Goal: Information Seeking & Learning: Learn about a topic

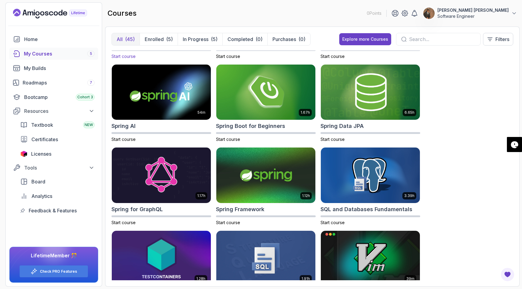
scroll to position [1004, 0]
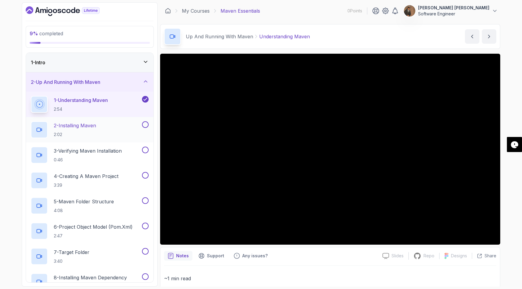
click at [103, 127] on div "2 - Installing Maven 2:02" at bounding box center [86, 129] width 110 height 17
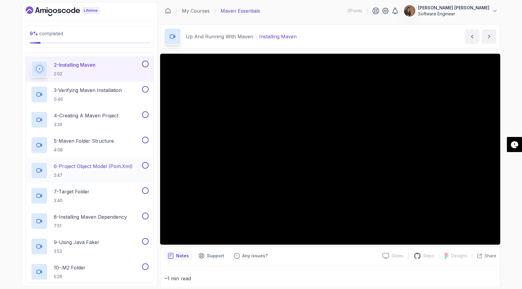
scroll to position [203, 0]
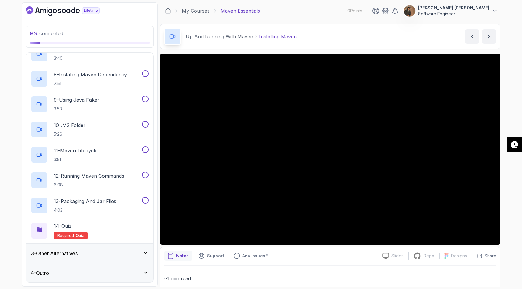
click at [127, 255] on div "3 - Other Alternatives" at bounding box center [90, 253] width 118 height 7
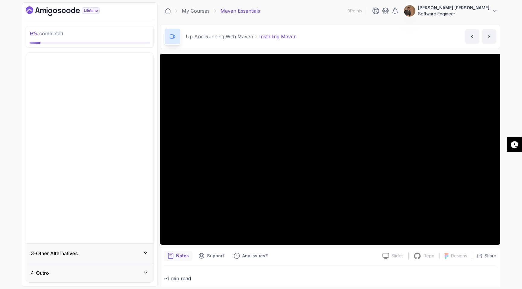
scroll to position [0, 0]
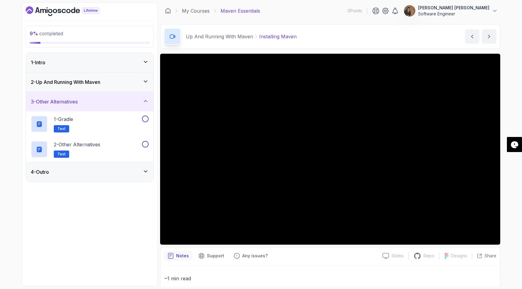
click at [145, 101] on icon at bounding box center [146, 101] width 6 height 6
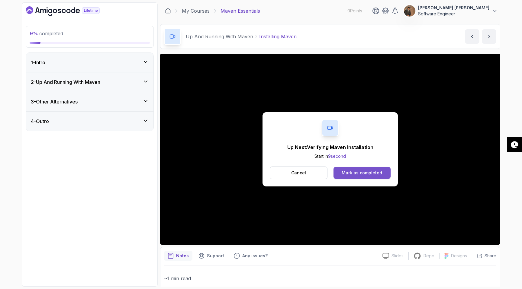
click at [372, 175] on div "Mark as completed" at bounding box center [362, 173] width 40 height 6
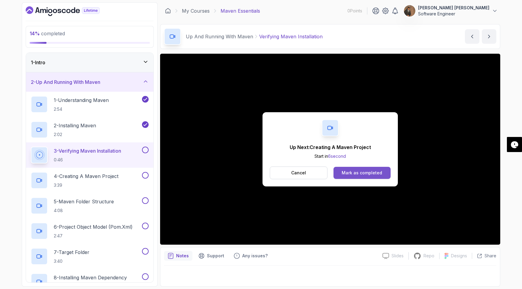
click at [361, 173] on div "Mark as completed" at bounding box center [362, 173] width 40 height 6
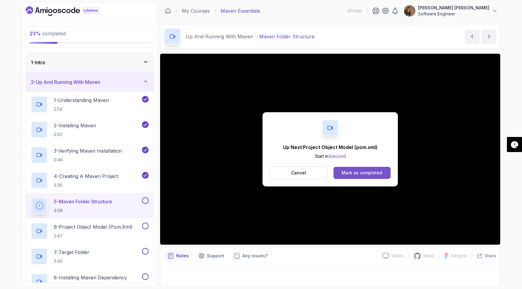
click at [370, 168] on button "Mark as completed" at bounding box center [361, 173] width 57 height 12
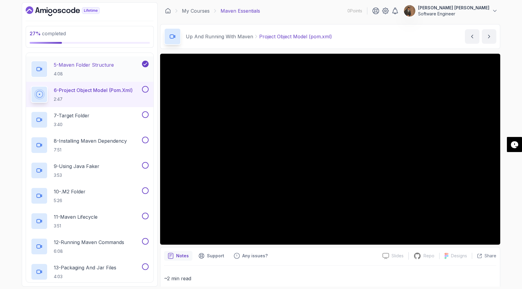
scroll to position [139, 0]
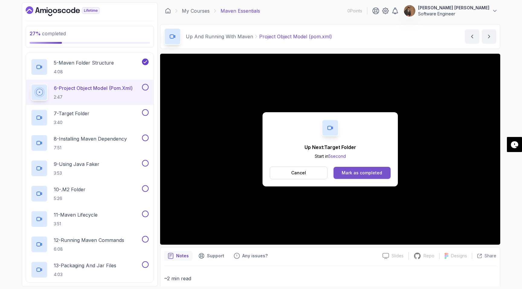
click at [357, 175] on div "Mark as completed" at bounding box center [362, 173] width 40 height 6
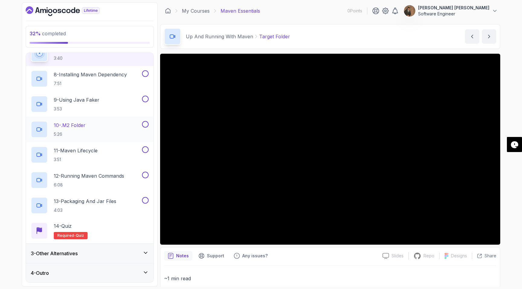
scroll to position [203, 0]
click at [145, 251] on icon at bounding box center [146, 253] width 6 height 6
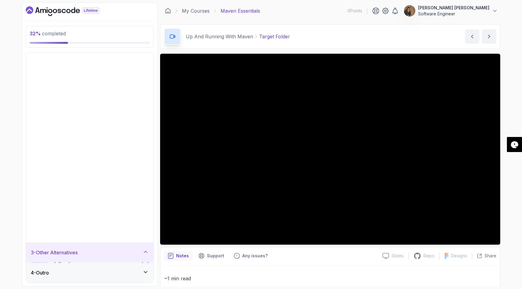
scroll to position [0, 0]
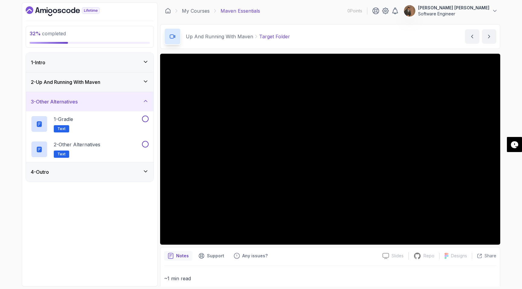
click at [144, 102] on icon at bounding box center [146, 101] width 6 height 6
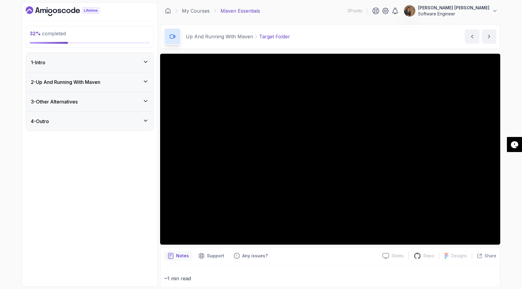
click at [146, 80] on icon at bounding box center [146, 82] width 6 height 6
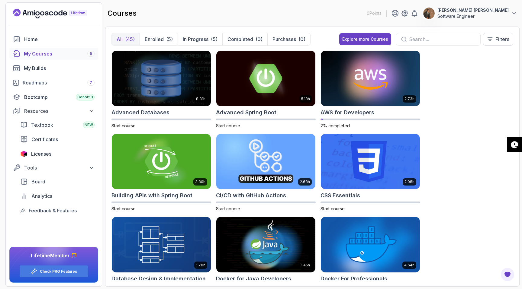
click at [45, 55] on div "My Courses 5" at bounding box center [59, 53] width 71 height 7
click at [158, 38] on p "Enrolled" at bounding box center [154, 39] width 19 height 7
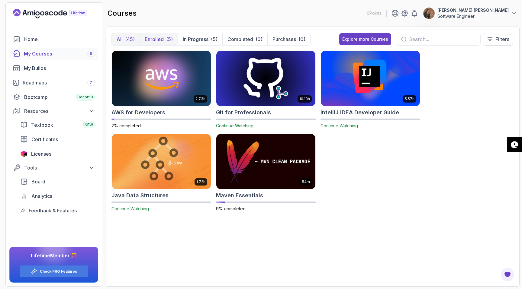
click at [126, 39] on div "(45)" at bounding box center [130, 39] width 10 height 7
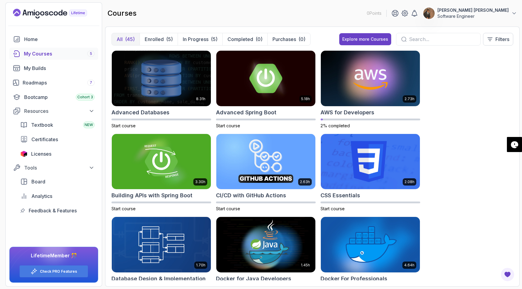
click at [423, 41] on input "text" at bounding box center [442, 39] width 66 height 7
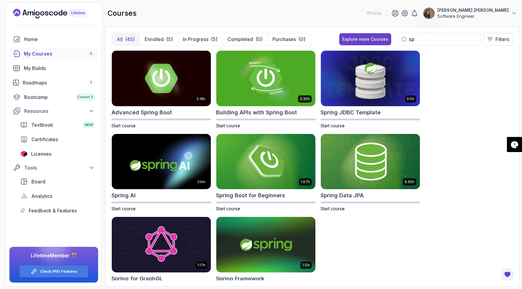
type input "s"
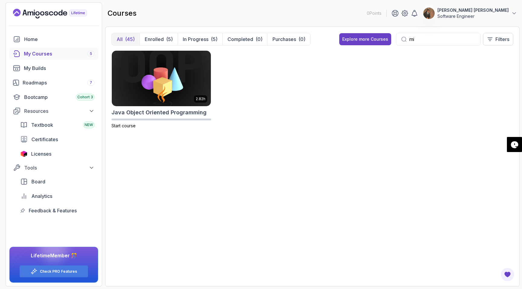
type input "m"
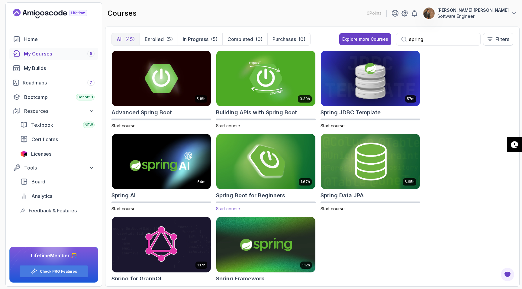
scroll to position [22, 0]
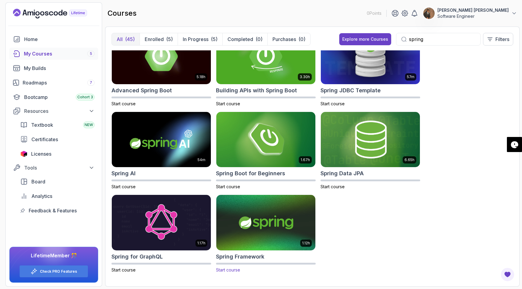
type input "spring"
click at [284, 226] on img at bounding box center [266, 223] width 104 height 58
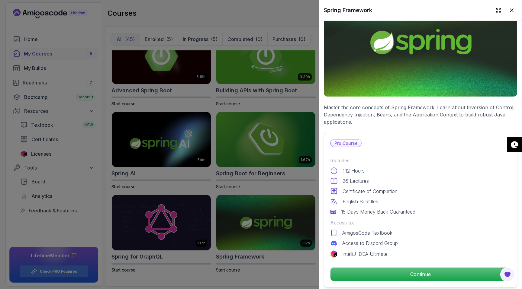
scroll to position [73, 0]
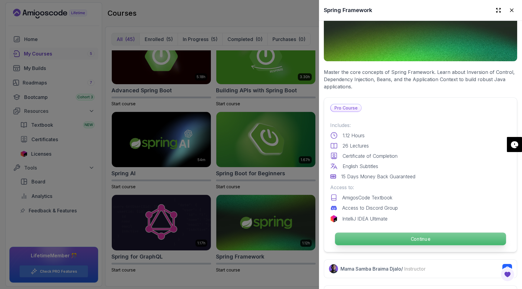
click at [412, 239] on p "Continue" at bounding box center [420, 239] width 171 height 13
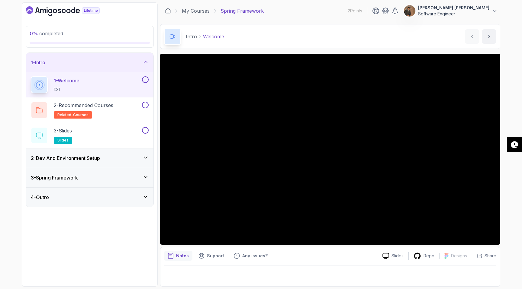
click at [125, 175] on div "3 - Spring Framework" at bounding box center [90, 177] width 118 height 7
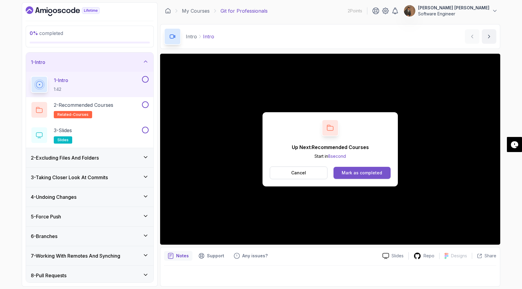
click at [375, 174] on div "Mark as completed" at bounding box center [362, 173] width 40 height 6
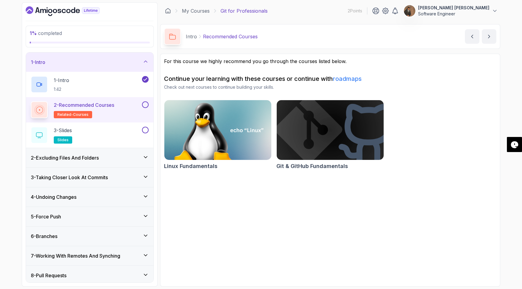
click at [145, 103] on button at bounding box center [145, 104] width 7 height 7
click at [145, 133] on button at bounding box center [145, 130] width 7 height 7
click at [112, 133] on div "3 - Slides slides" at bounding box center [86, 135] width 110 height 17
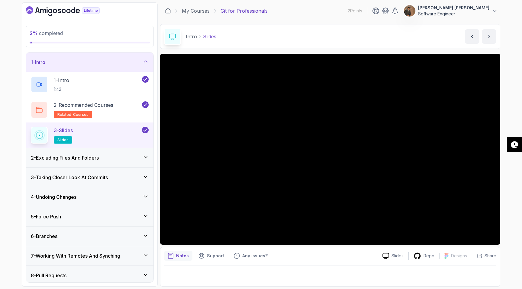
click at [56, 139] on p "slides" at bounding box center [63, 139] width 18 height 7
click at [62, 140] on span "slides" at bounding box center [62, 140] width 11 height 5
click at [483, 37] on button "next content" at bounding box center [489, 36] width 14 height 14
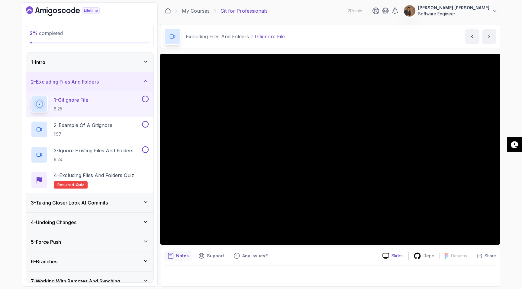
click at [391, 258] on div "Slides" at bounding box center [392, 256] width 31 height 6
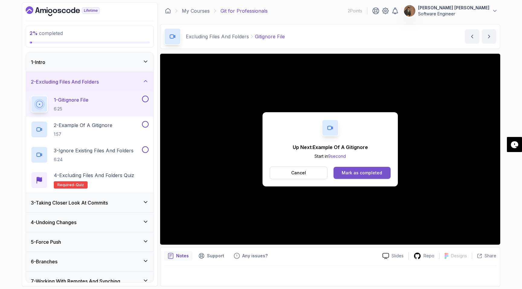
click at [356, 172] on div "Mark as completed" at bounding box center [362, 173] width 40 height 6
